Goal: Navigation & Orientation: Find specific page/section

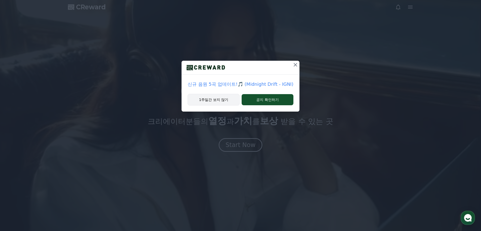
click at [224, 99] on button "1주일간 보지 않기" at bounding box center [214, 100] width 52 height 12
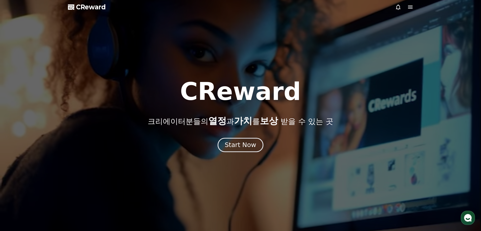
click at [243, 148] on div "Start Now" at bounding box center [240, 145] width 31 height 9
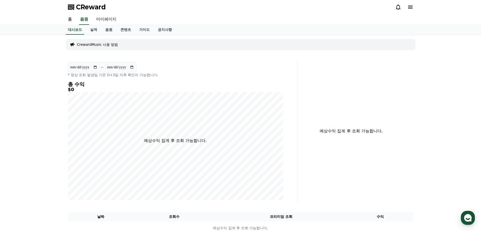
click at [108, 18] on link "마이페이지" at bounding box center [106, 19] width 28 height 11
select select "**********"
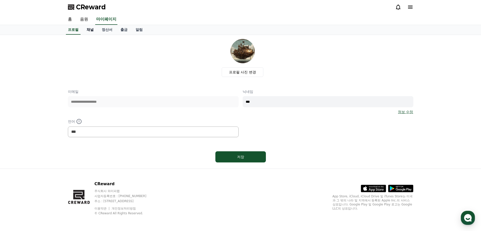
click at [91, 29] on link "채널" at bounding box center [90, 30] width 15 height 10
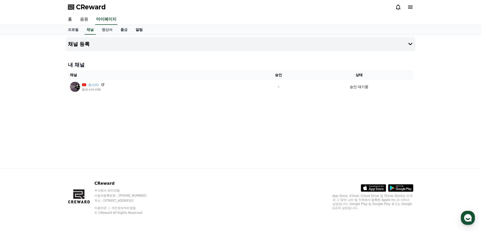
click at [142, 29] on link "알림" at bounding box center [139, 30] width 15 height 10
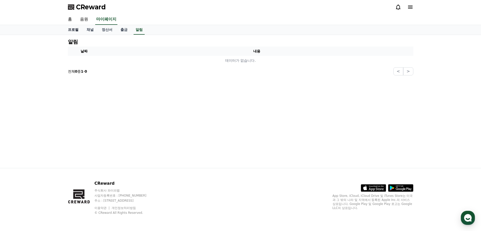
click at [74, 30] on link "프로필" at bounding box center [73, 30] width 19 height 10
select select "**********"
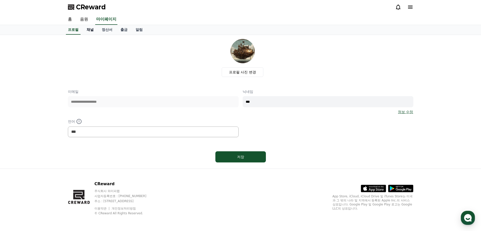
click at [91, 29] on link "채널" at bounding box center [90, 30] width 15 height 10
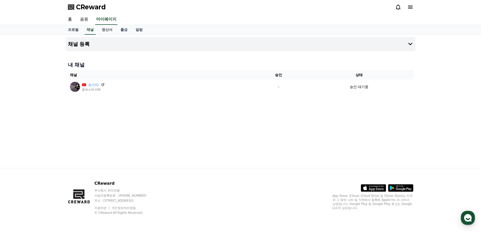
click at [193, 140] on div "채널 등록 내 채널 채널 승인 상태 숏스타 @숏스타-n5k - 승인 대기중" at bounding box center [241, 101] width 354 height 133
click at [83, 8] on span "CReward" at bounding box center [91, 7] width 30 height 8
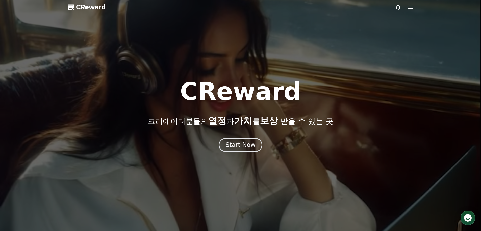
click at [468, 219] on icon "button" at bounding box center [468, 217] width 9 height 9
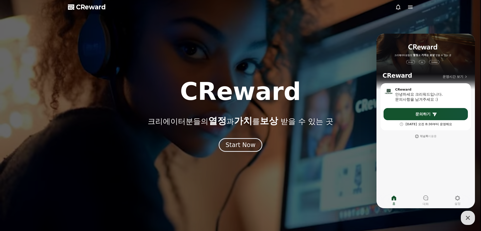
click at [364, 106] on div "CReward 크리에이터분들의 열정 과 가치 를 보상 받을 수 있는 곳" at bounding box center [240, 102] width 481 height 46
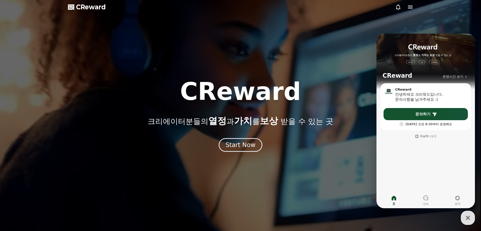
click at [445, 13] on div at bounding box center [240, 115] width 481 height 231
